Goal: Information Seeking & Learning: Learn about a topic

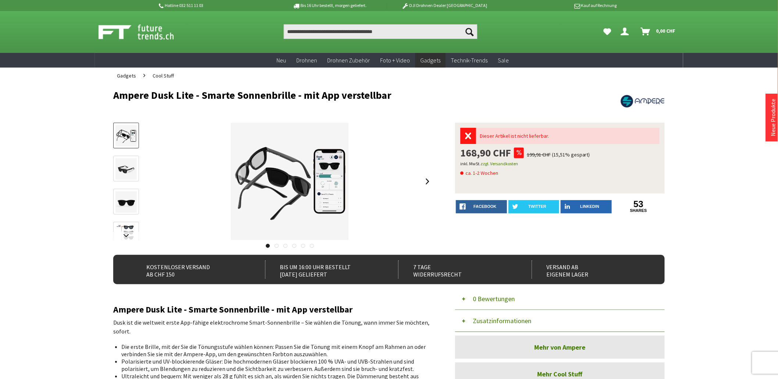
click at [133, 170] on img at bounding box center [125, 168] width 21 height 21
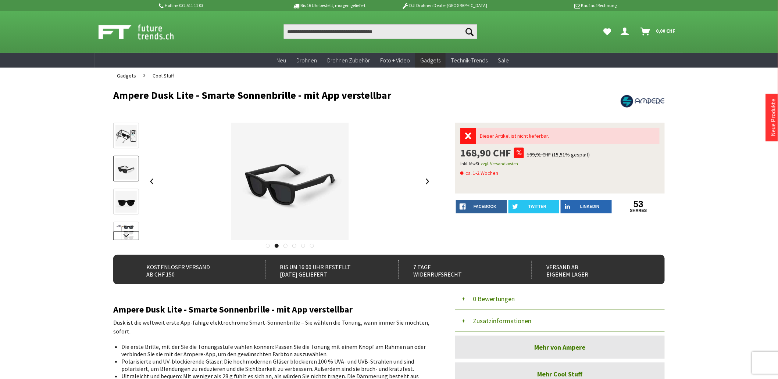
click at [124, 234] on link at bounding box center [126, 236] width 26 height 9
click at [123, 199] on link at bounding box center [126, 209] width 26 height 26
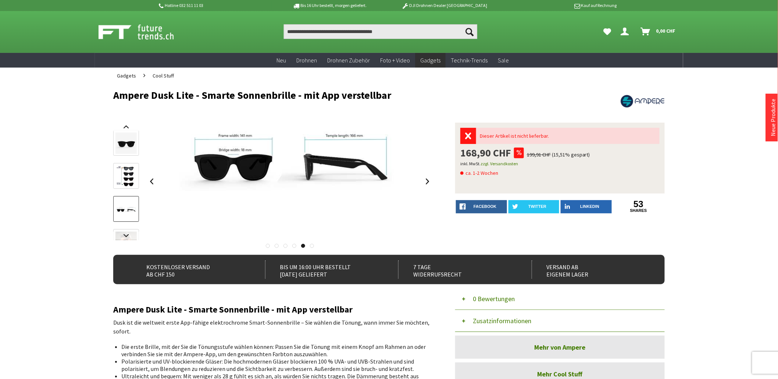
click at [122, 179] on img at bounding box center [125, 176] width 21 height 21
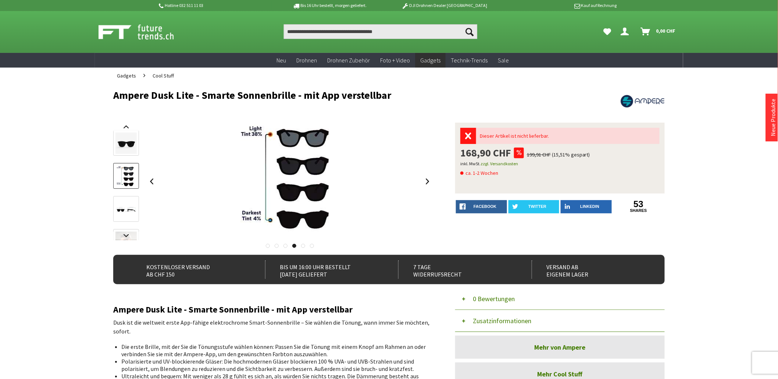
click at [126, 241] on div at bounding box center [273, 243] width 320 height 7
click at [125, 237] on link at bounding box center [126, 236] width 26 height 9
click at [131, 153] on img at bounding box center [125, 154] width 21 height 21
click at [126, 126] on link at bounding box center [126, 127] width 26 height 9
click at [128, 142] on img at bounding box center [125, 146] width 21 height 21
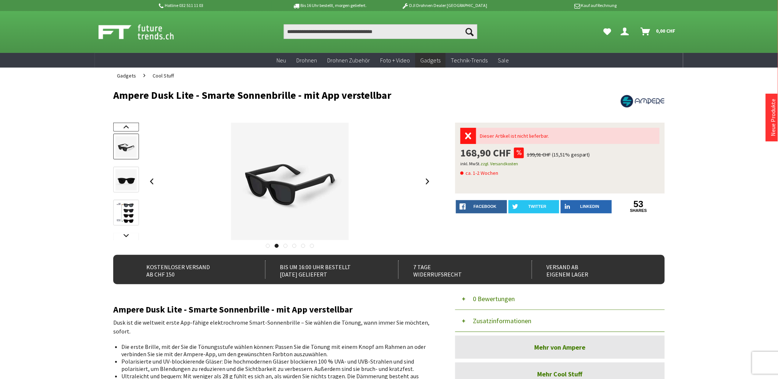
click at [127, 127] on link at bounding box center [126, 127] width 26 height 9
click at [129, 137] on img at bounding box center [125, 135] width 21 height 21
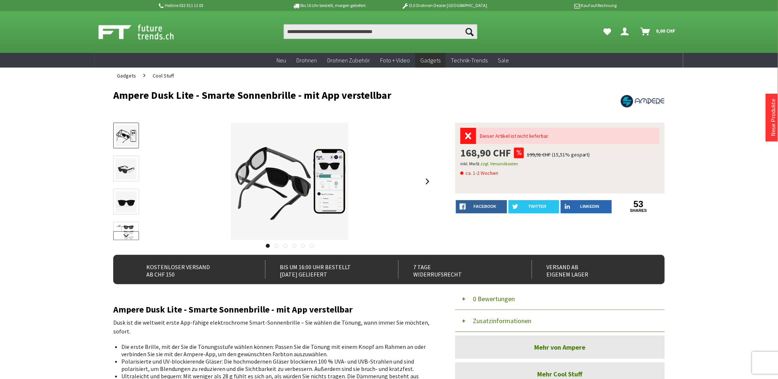
click at [126, 237] on link at bounding box center [126, 236] width 26 height 9
click at [124, 174] on img at bounding box center [125, 176] width 21 height 21
click at [277, 247] on link at bounding box center [277, 246] width 4 height 4
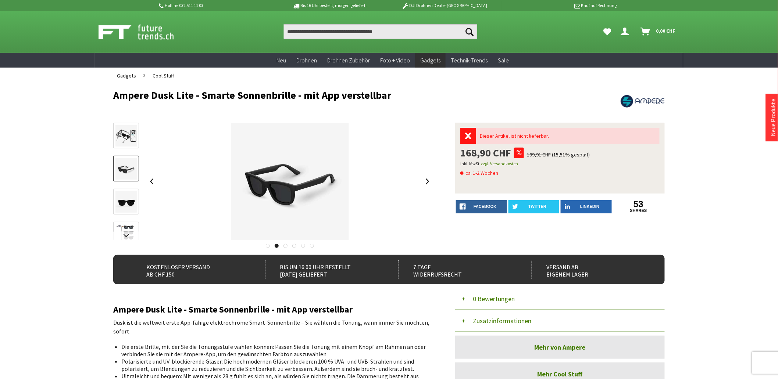
click at [285, 248] on link at bounding box center [285, 246] width 4 height 4
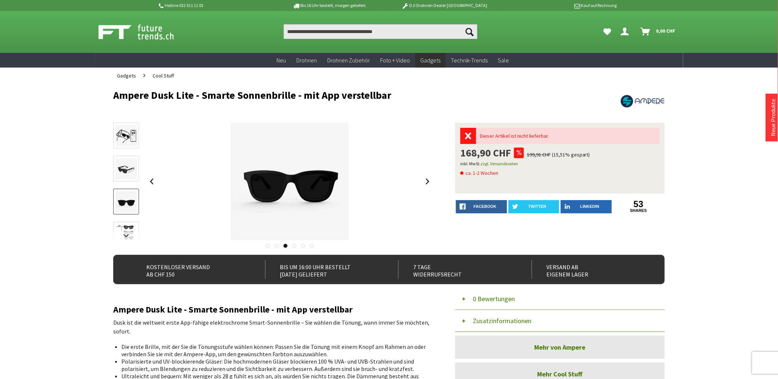
click at [296, 247] on link at bounding box center [294, 246] width 4 height 4
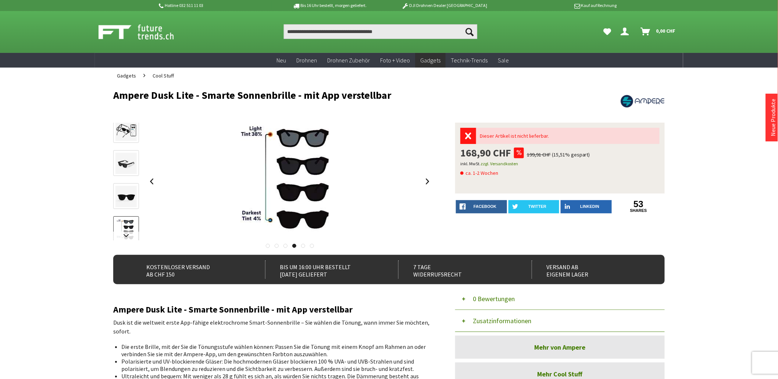
click at [303, 247] on link at bounding box center [303, 246] width 4 height 4
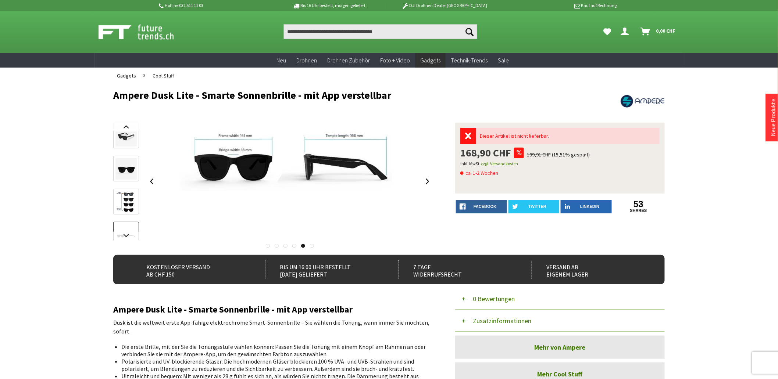
click at [312, 247] on link at bounding box center [312, 246] width 4 height 4
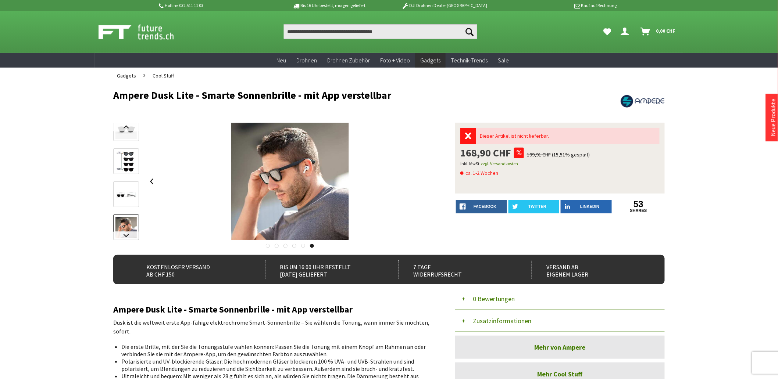
click at [265, 243] on div at bounding box center [273, 243] width 320 height 7
click at [267, 246] on link at bounding box center [268, 246] width 4 height 4
